Goal: Navigation & Orientation: Find specific page/section

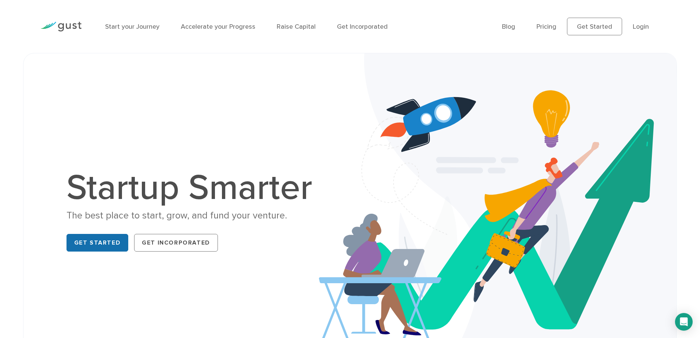
click at [101, 241] on link "Get Started" at bounding box center [97, 243] width 62 height 18
click at [137, 25] on link "Start your Journey" at bounding box center [132, 27] width 54 height 8
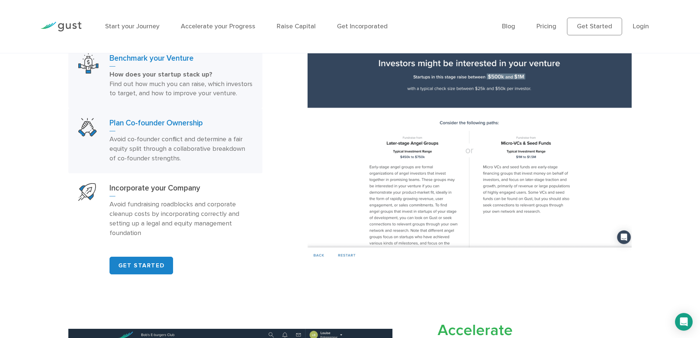
scroll to position [588, 0]
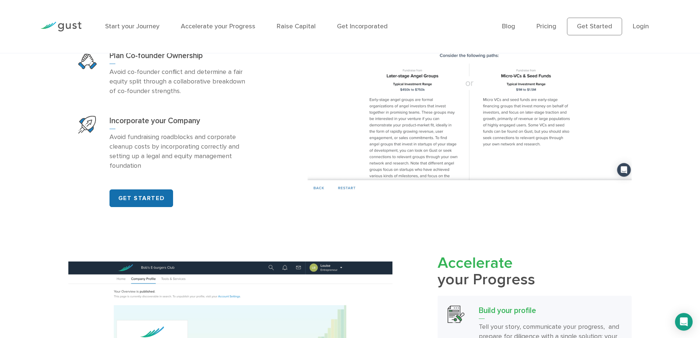
click at [150, 203] on link "GET STARTED" at bounding box center [141, 198] width 64 height 18
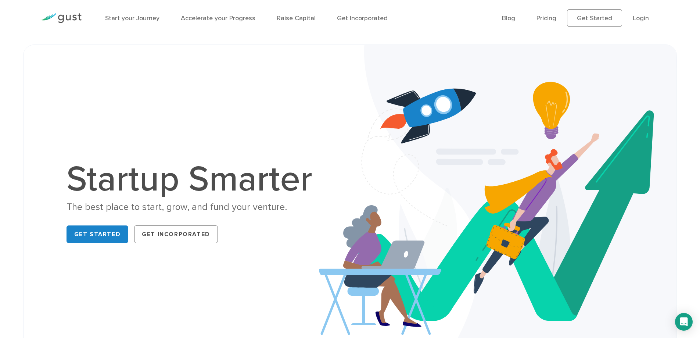
scroll to position [0, 0]
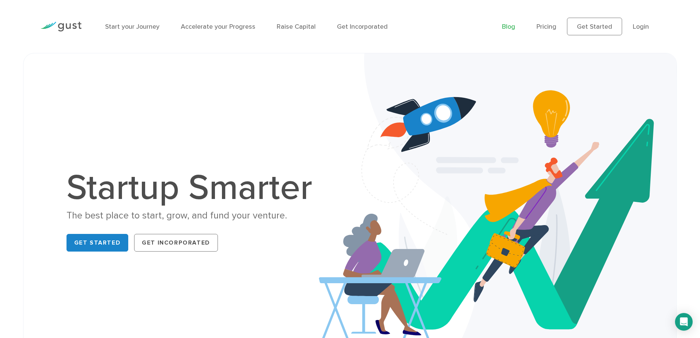
click at [512, 25] on link "Blog" at bounding box center [508, 27] width 13 height 8
click at [550, 28] on link "Pricing" at bounding box center [546, 27] width 20 height 8
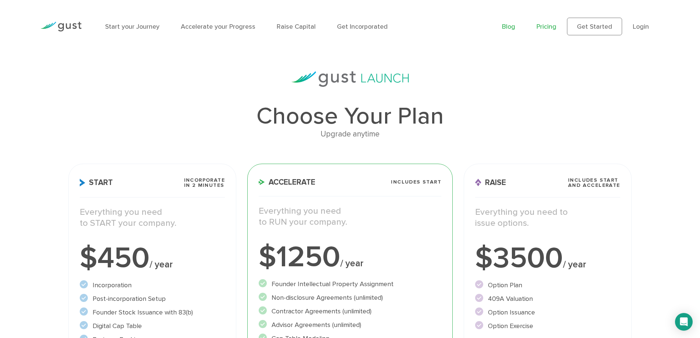
click at [510, 26] on link "Blog" at bounding box center [508, 27] width 13 height 8
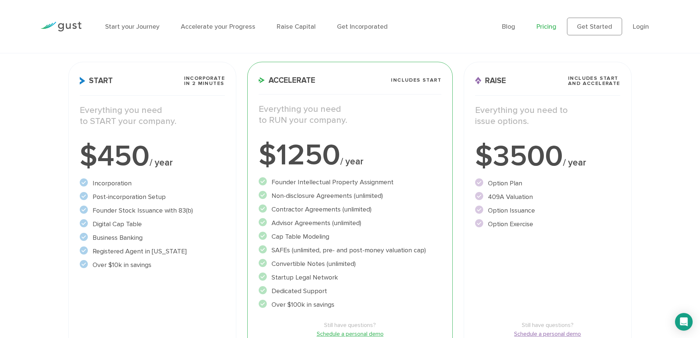
scroll to position [220, 0]
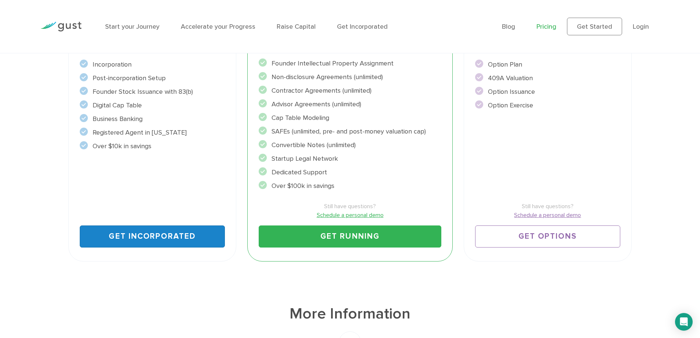
click at [159, 233] on link "Get Incorporated" at bounding box center [152, 236] width 145 height 22
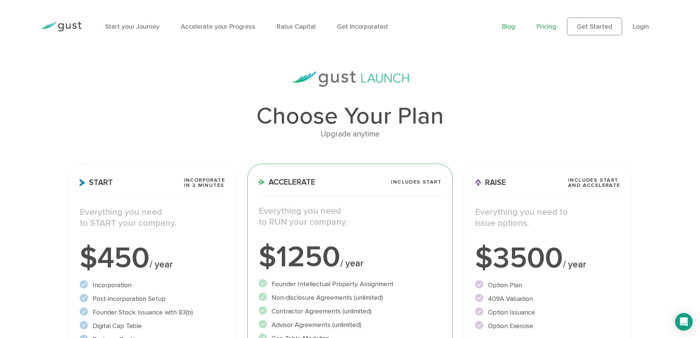
click at [509, 28] on link "Blog" at bounding box center [508, 27] width 13 height 8
